Goal: Transaction & Acquisition: Purchase product/service

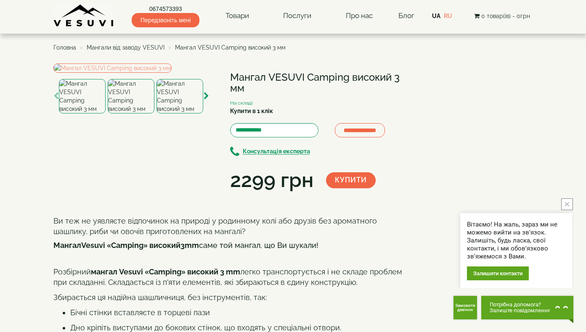
click at [148, 48] on span "Мангали від заводу VESUVI" at bounding box center [126, 47] width 78 height 7
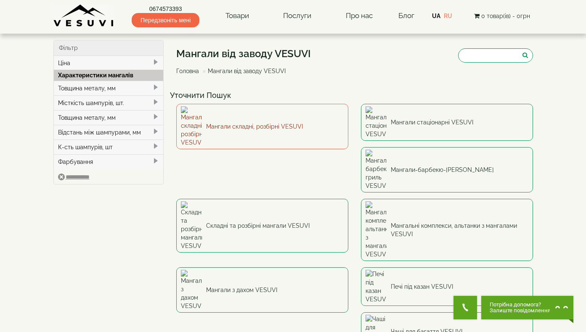
click at [288, 119] on link "Мангали складні, розбірні VESUVI" at bounding box center [262, 126] width 172 height 45
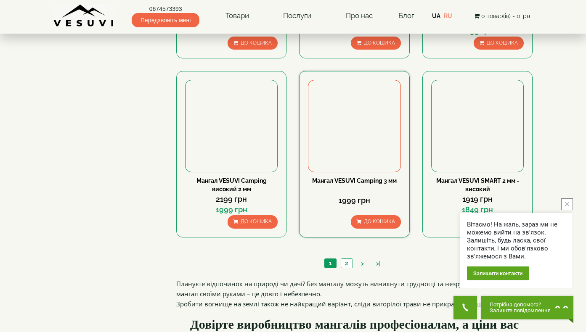
scroll to position [761, 0]
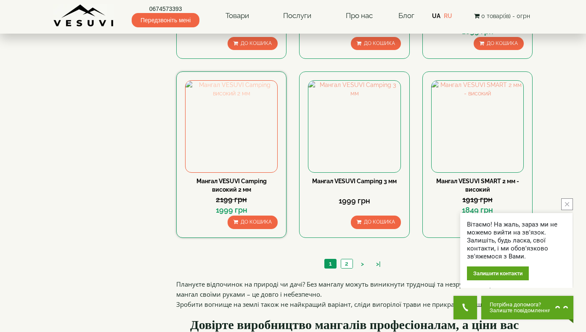
click at [242, 143] on img at bounding box center [231, 127] width 92 height 92
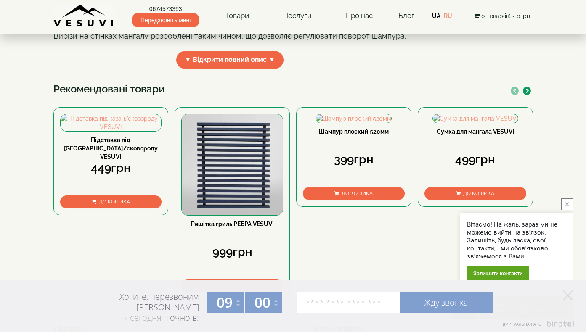
scroll to position [359, 0]
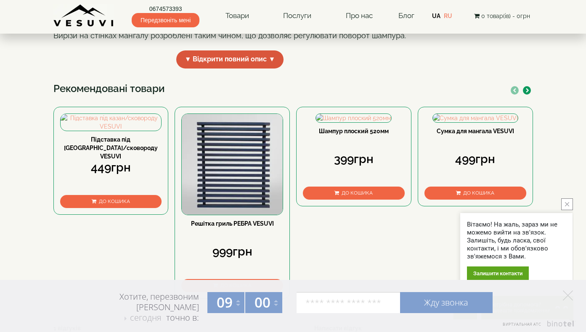
click at [239, 69] on span "▼ Відкрити повний опис ▼" at bounding box center [230, 59] width 108 height 18
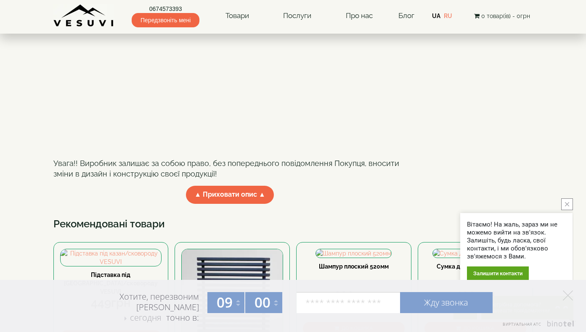
scroll to position [352, 0]
